Goal: Check status: Check status

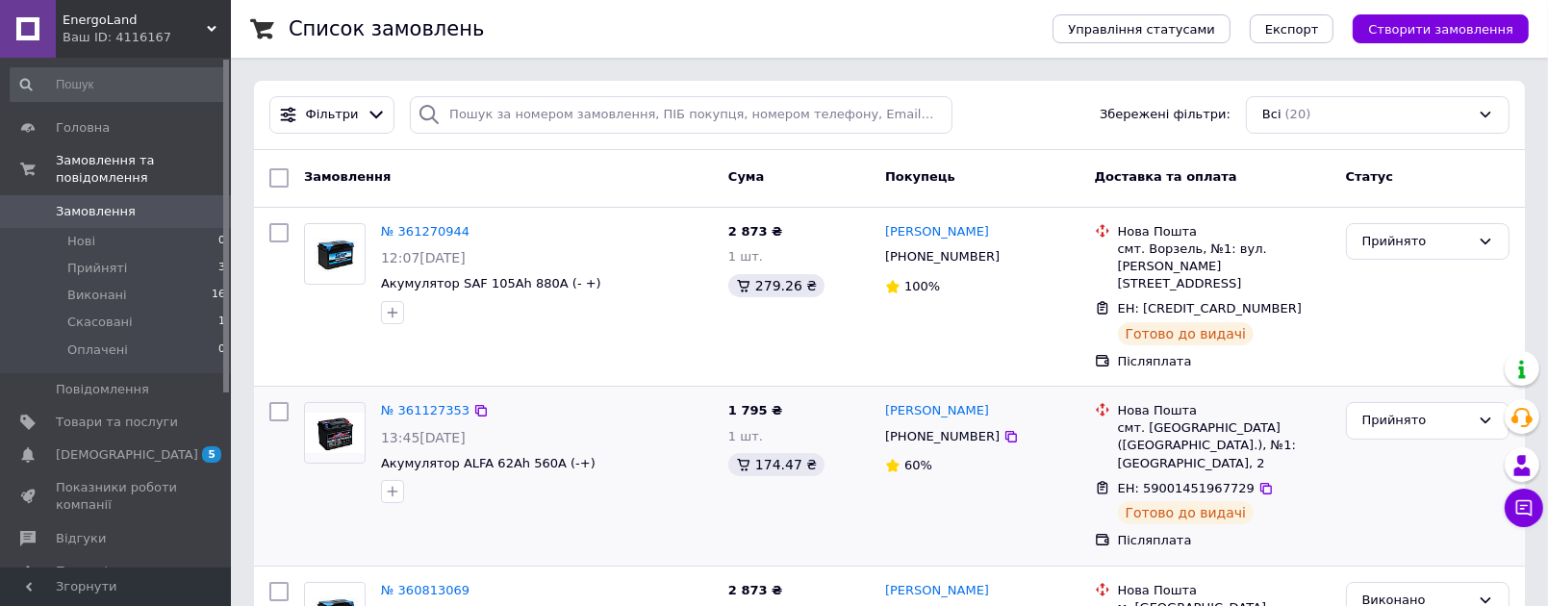
scroll to position [289, 0]
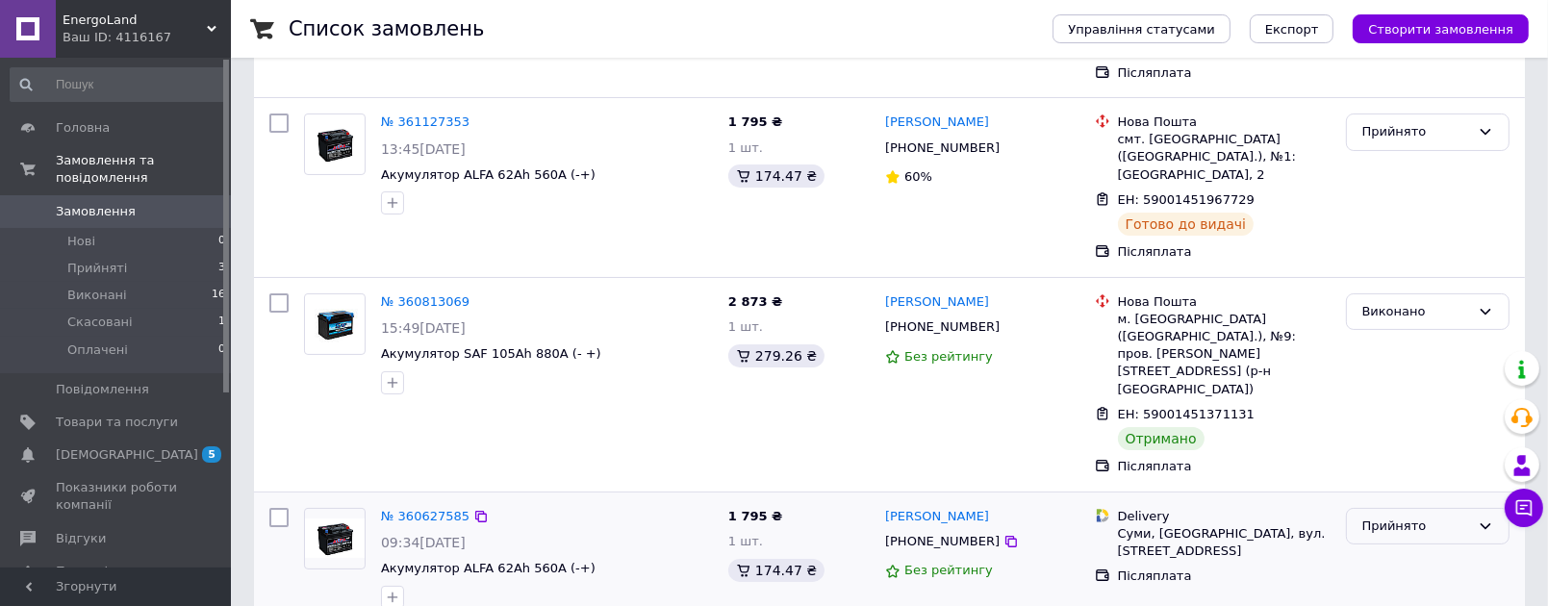
click at [1481, 519] on icon at bounding box center [1485, 526] width 15 height 15
click at [1394, 548] on li "Виконано" at bounding box center [1428, 566] width 162 height 36
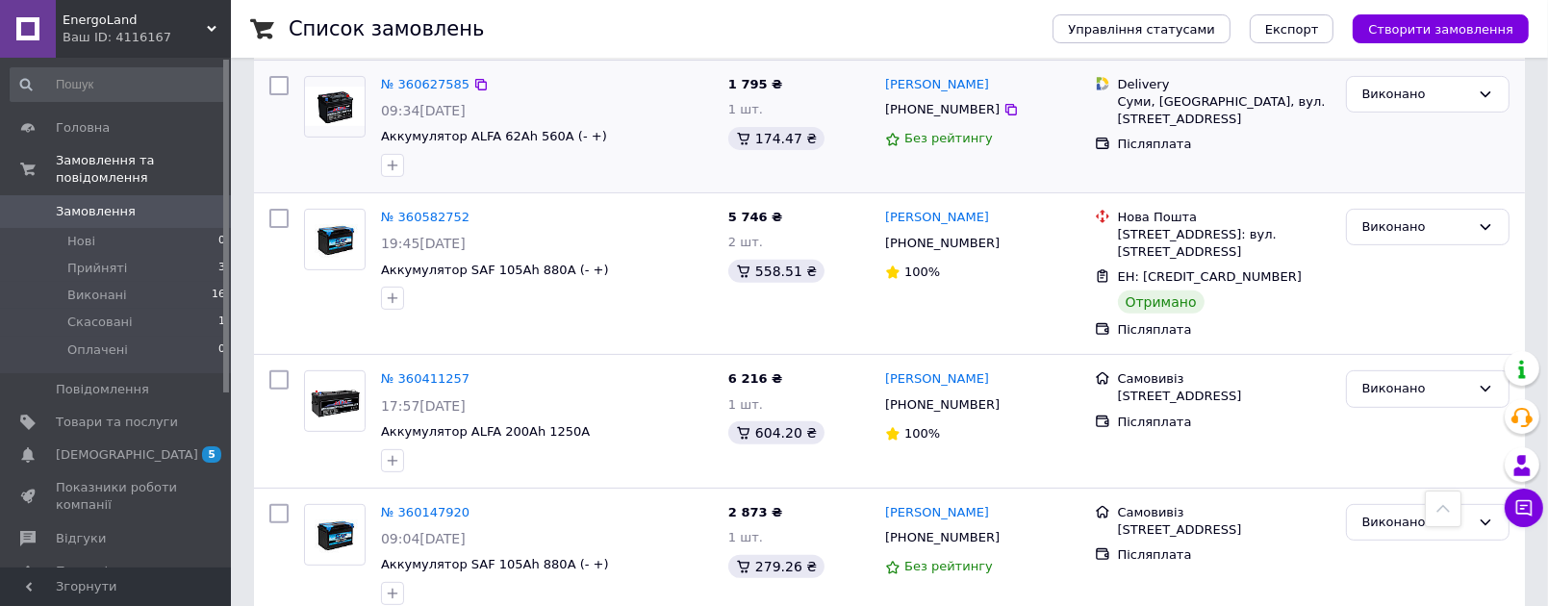
scroll to position [1010, 0]
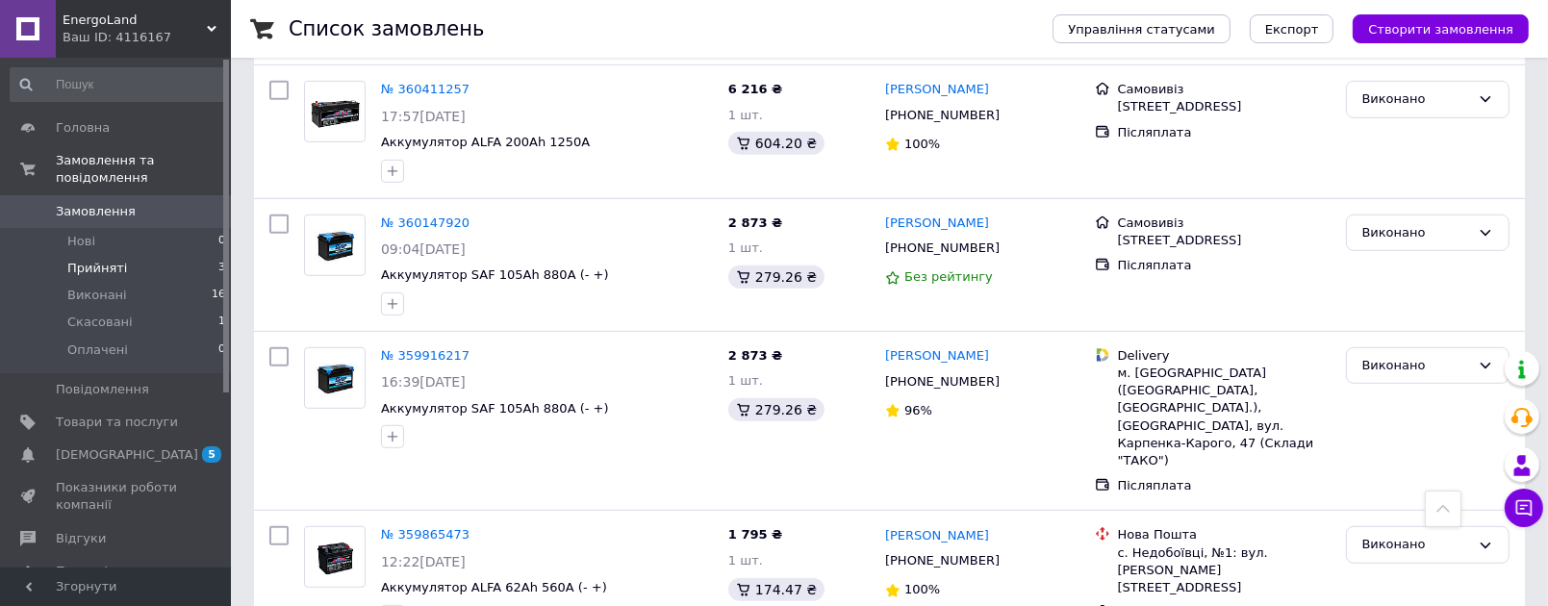
click at [103, 260] on span "Прийняті" at bounding box center [97, 268] width 60 height 17
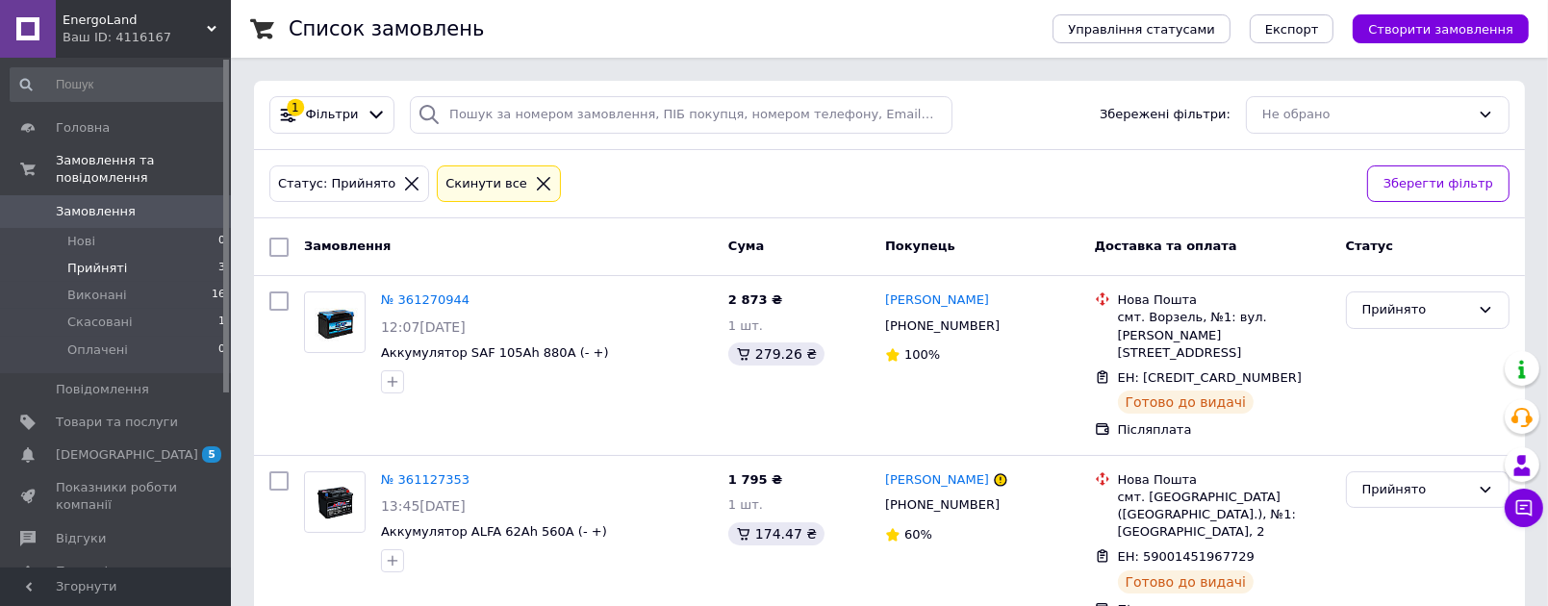
scroll to position [133, 0]
